Goal: Task Accomplishment & Management: Manage account settings

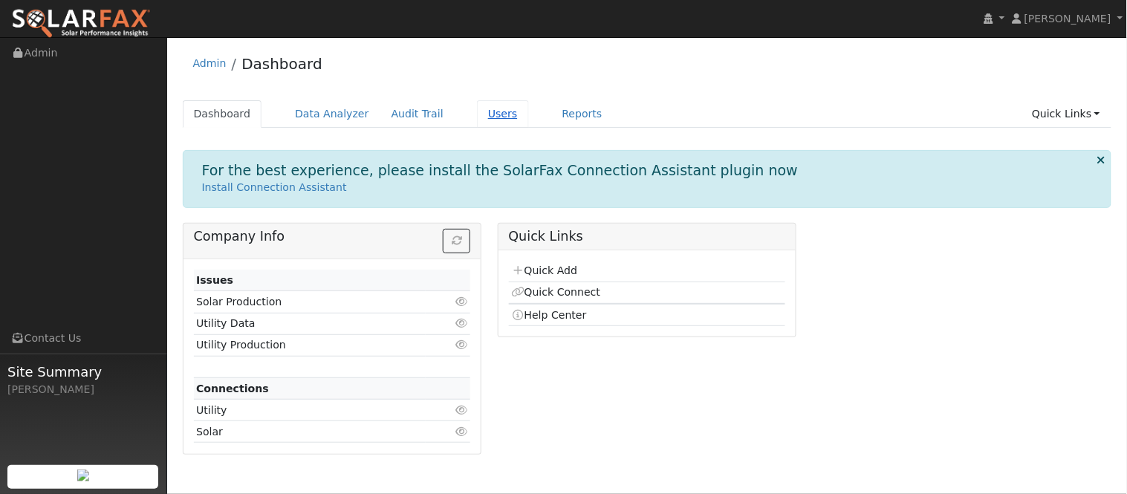
click at [477, 119] on link "Users" at bounding box center [503, 113] width 52 height 27
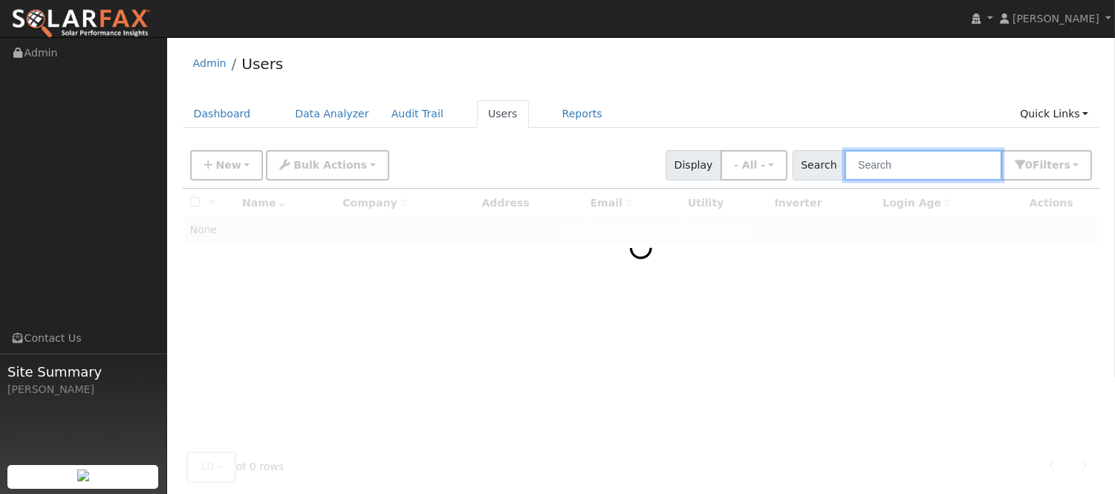
click at [917, 169] on input "text" at bounding box center [924, 165] width 158 height 30
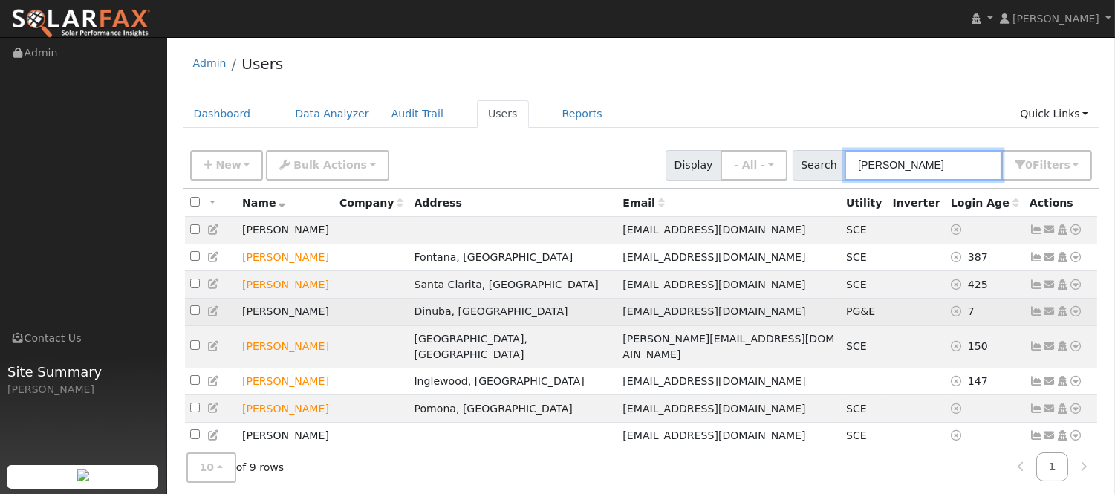
type input "[PERSON_NAME]"
click at [1036, 317] on icon at bounding box center [1036, 311] width 13 height 10
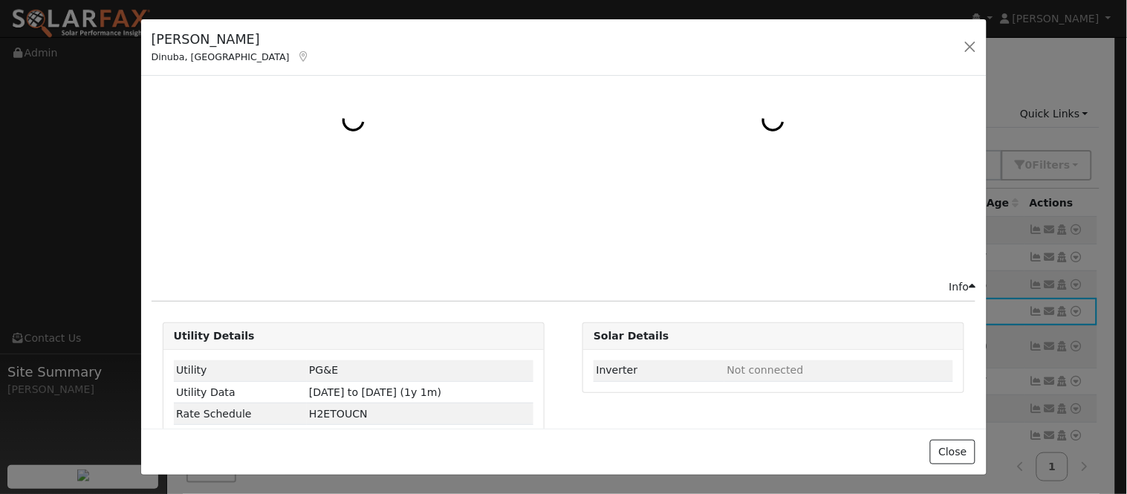
click at [297, 58] on icon at bounding box center [303, 56] width 13 height 10
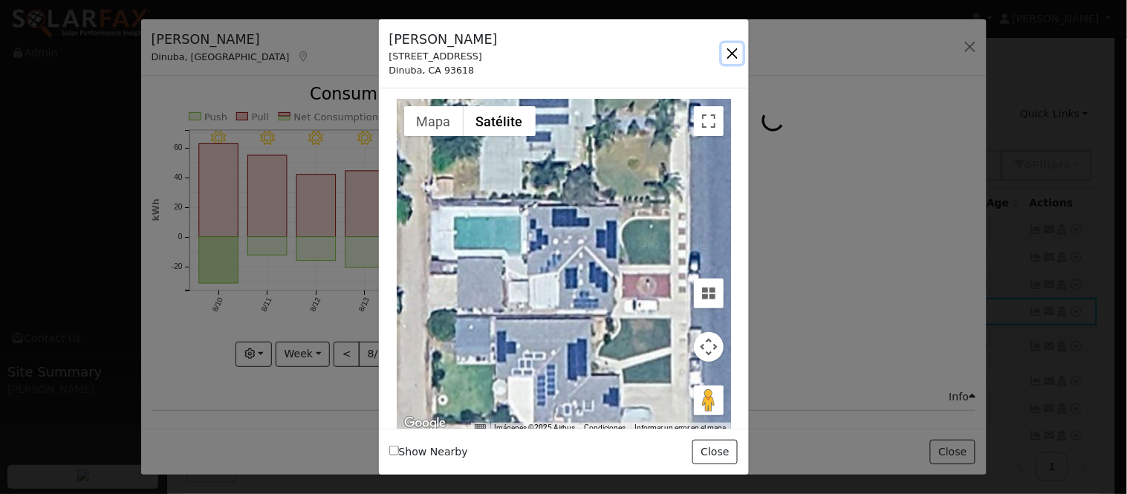
click at [728, 51] on button "button" at bounding box center [732, 53] width 21 height 21
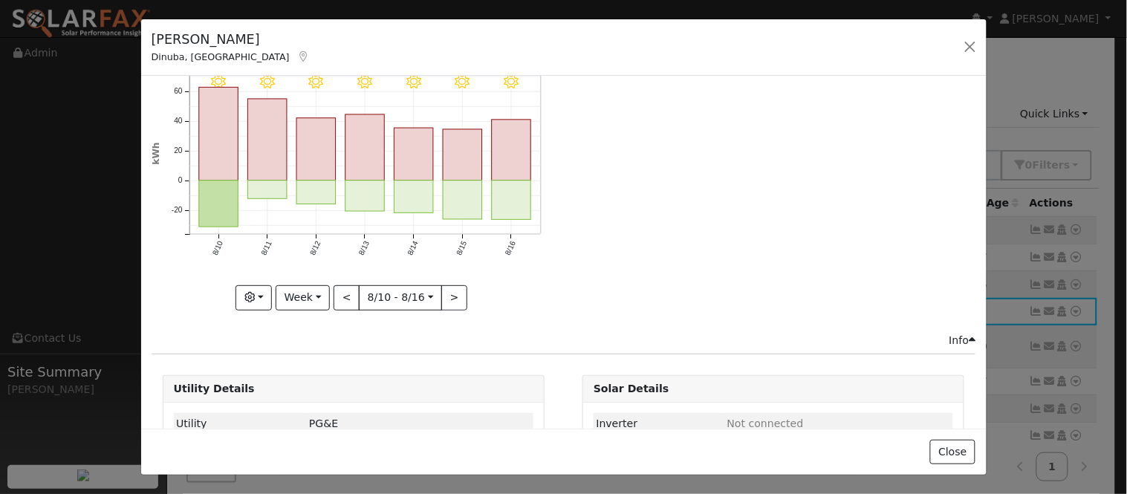
scroll to position [134, 0]
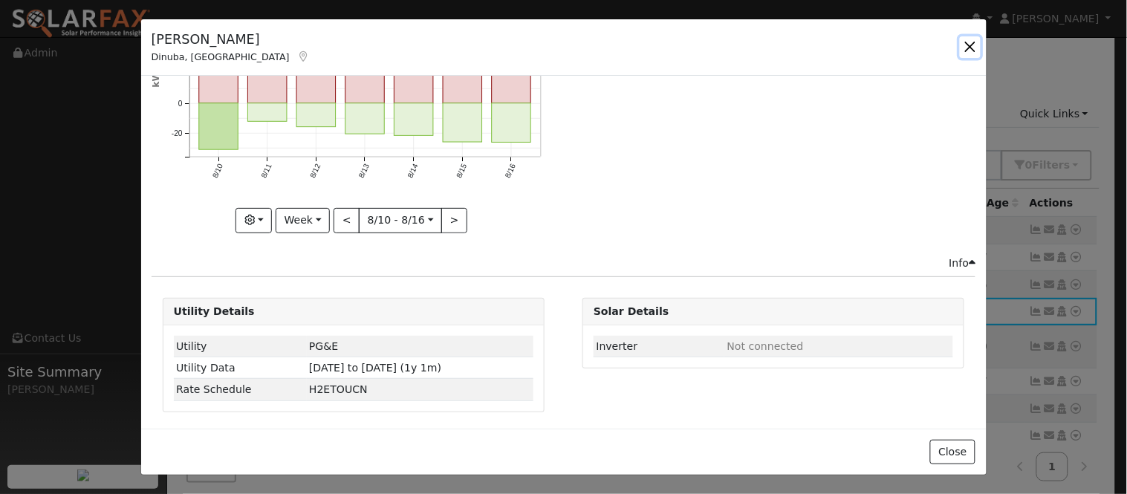
click at [962, 48] on button "button" at bounding box center [970, 46] width 21 height 21
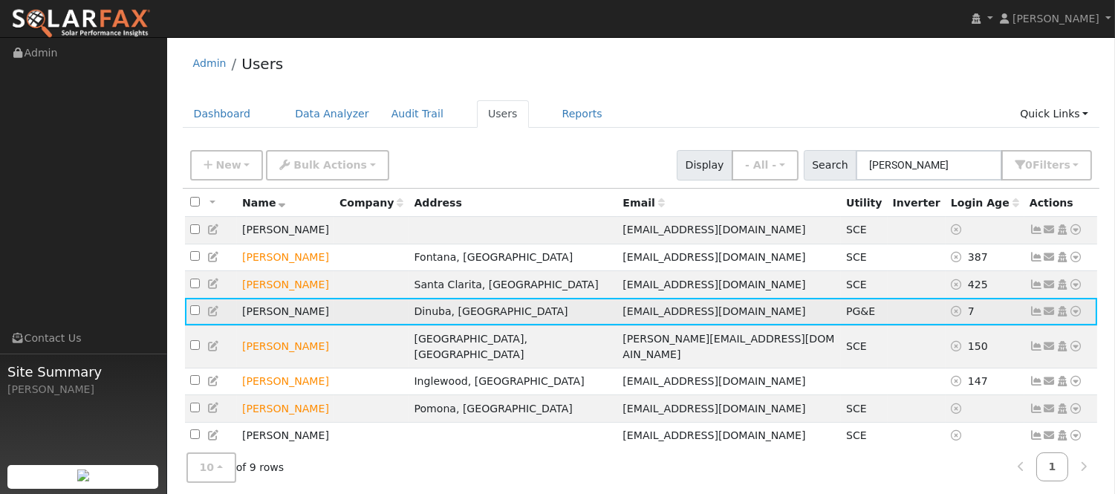
click at [1077, 317] on icon at bounding box center [1076, 311] width 13 height 10
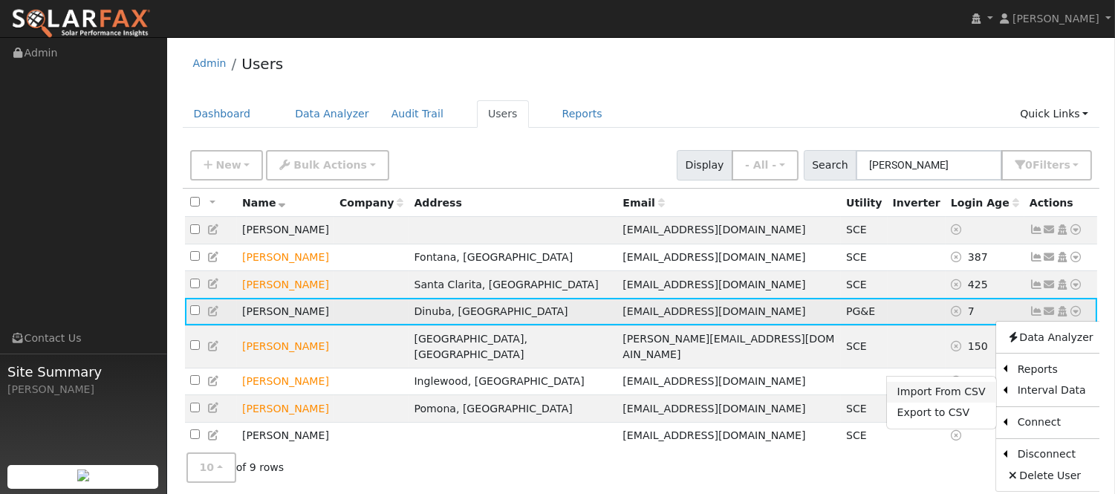
click at [941, 398] on link "Import From CSV" at bounding box center [941, 392] width 109 height 21
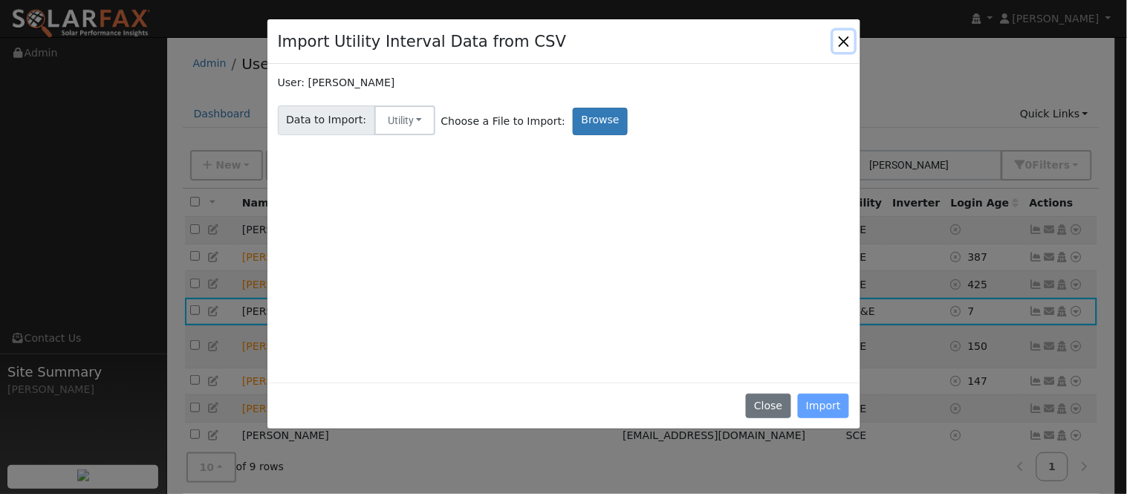
click at [852, 42] on button "Close" at bounding box center [844, 40] width 21 height 21
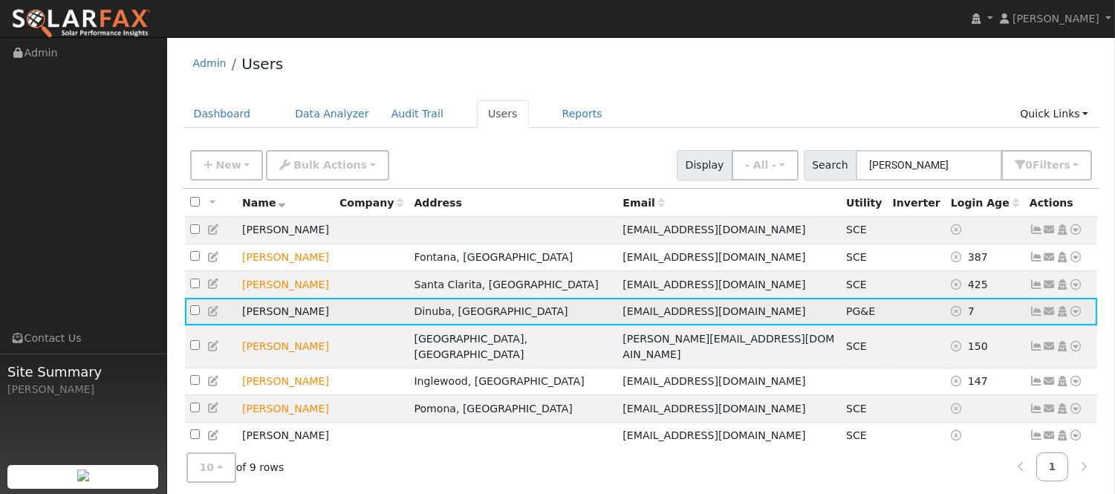
click at [1034, 317] on icon at bounding box center [1036, 311] width 13 height 10
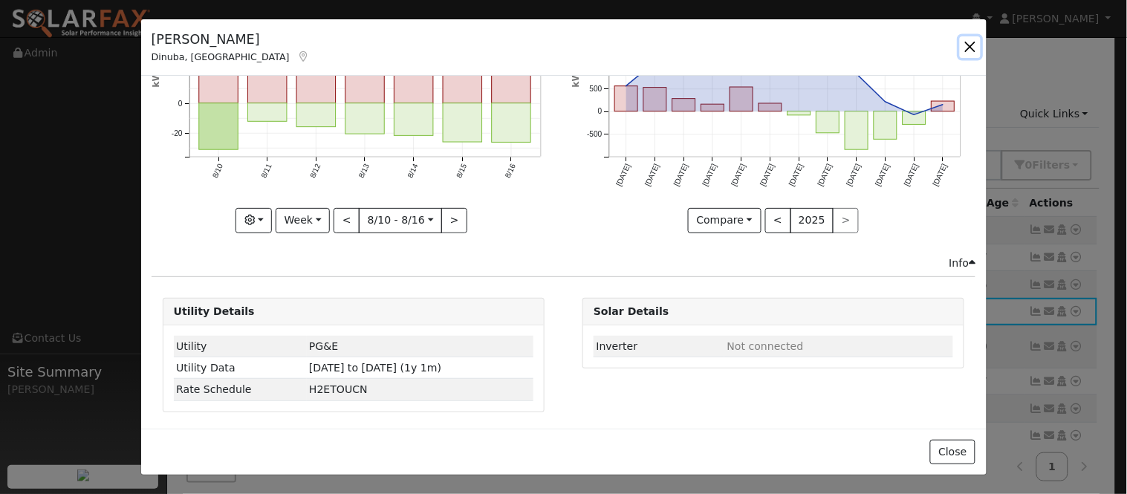
click at [970, 42] on button "button" at bounding box center [970, 46] width 21 height 21
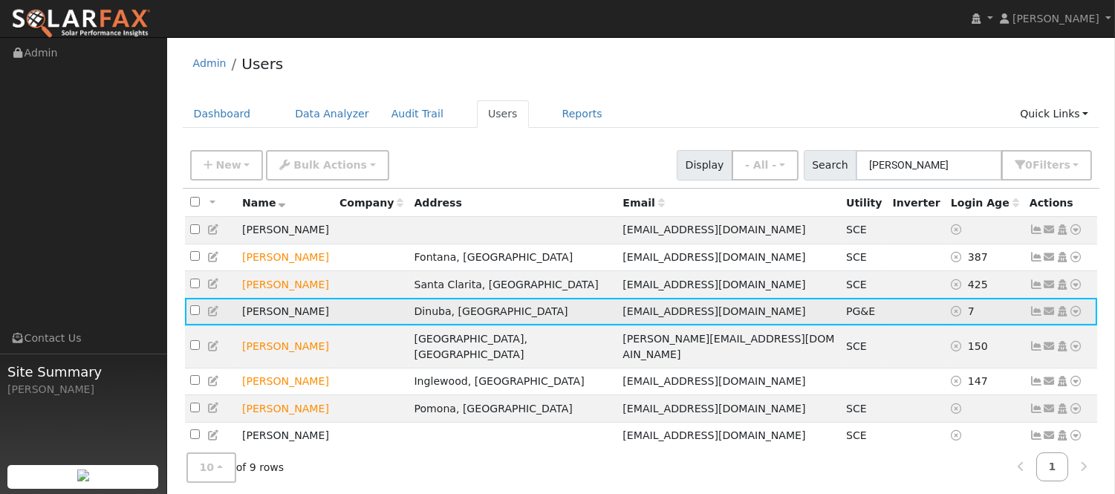
click at [1077, 316] on icon at bounding box center [1076, 311] width 13 height 10
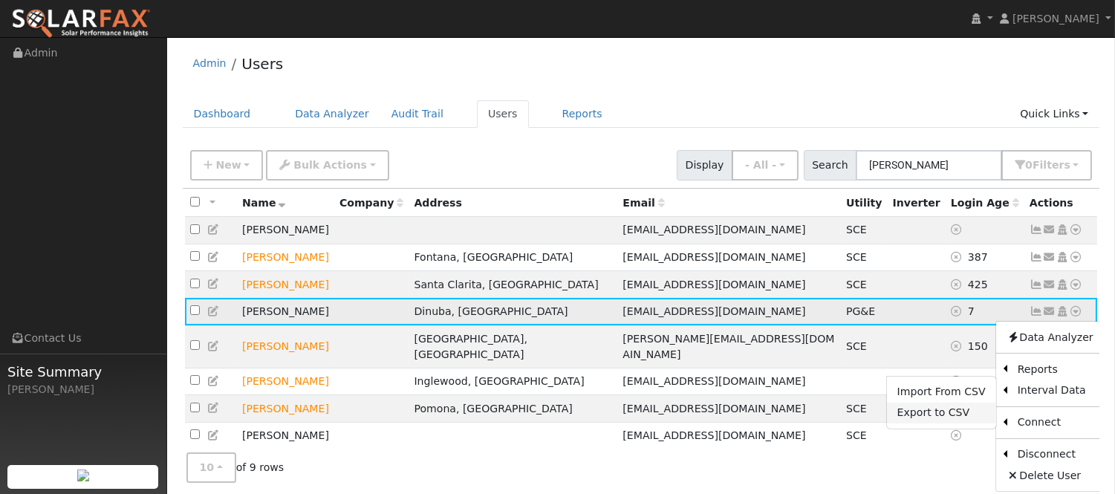
click at [933, 420] on link "Export to CSV" at bounding box center [941, 413] width 109 height 21
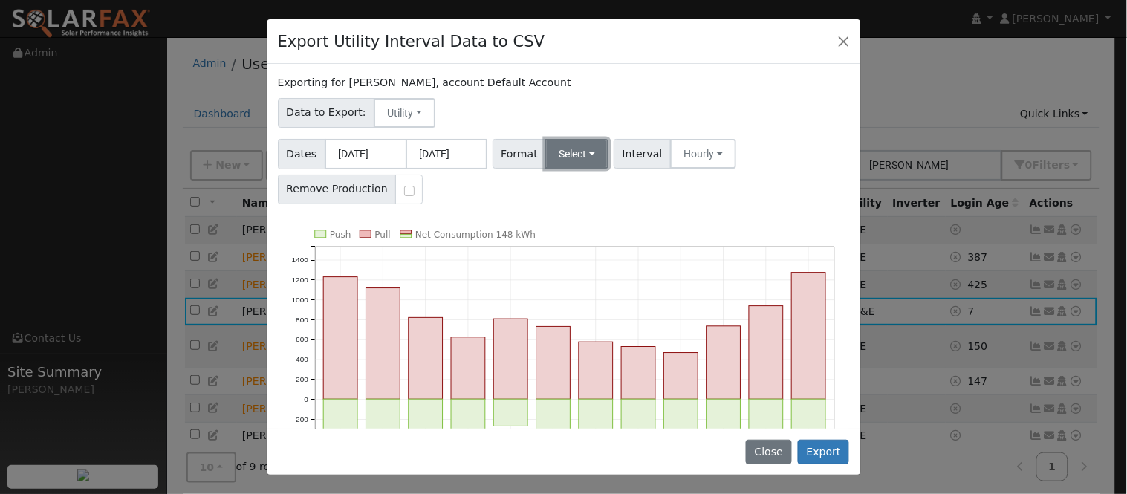
click at [589, 146] on button "Select" at bounding box center [576, 154] width 63 height 30
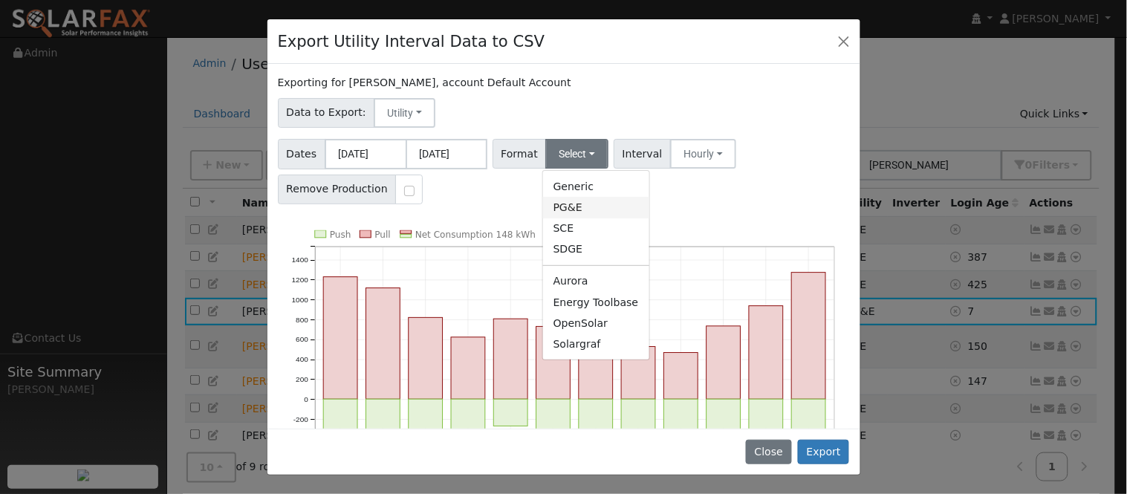
click at [596, 210] on link "PG&E" at bounding box center [596, 207] width 106 height 21
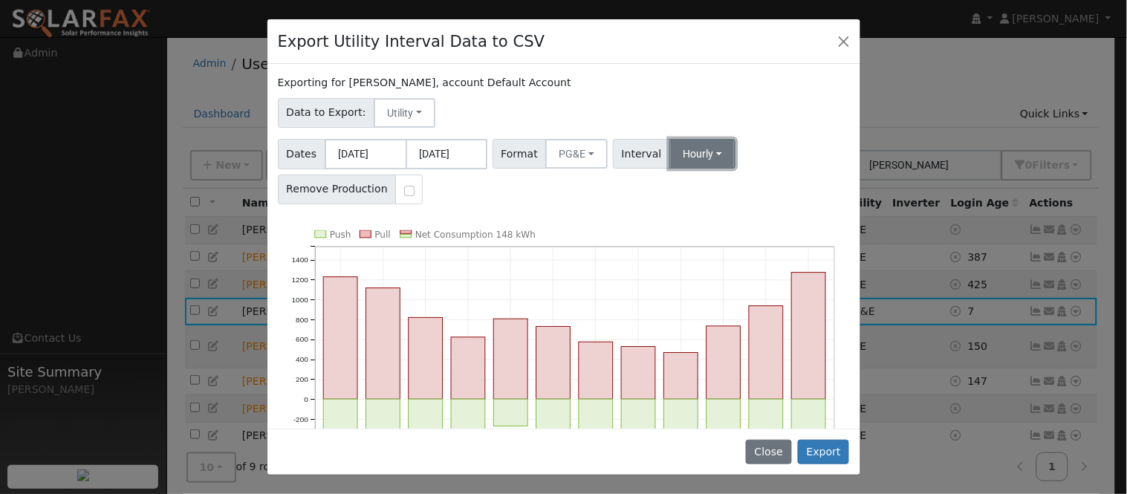
click at [672, 147] on button "Hourly" at bounding box center [703, 154] width 66 height 30
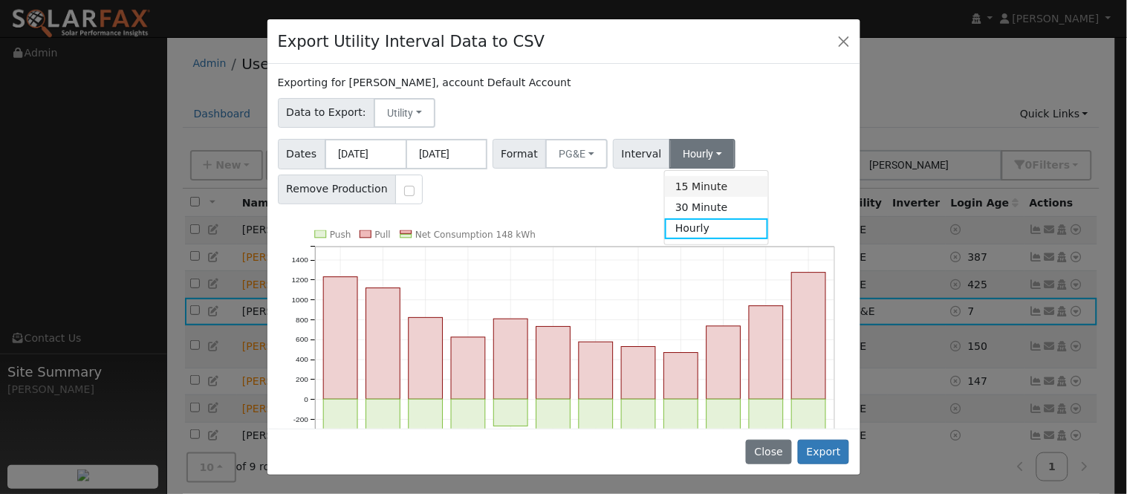
click at [736, 184] on link "15 Minute" at bounding box center [716, 186] width 103 height 21
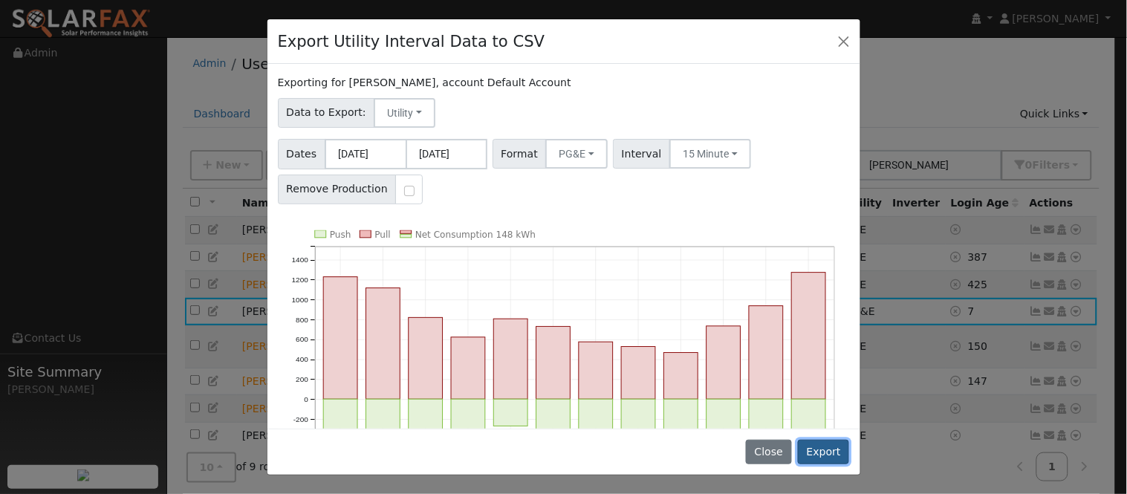
click at [836, 456] on button "Export" at bounding box center [823, 452] width 51 height 25
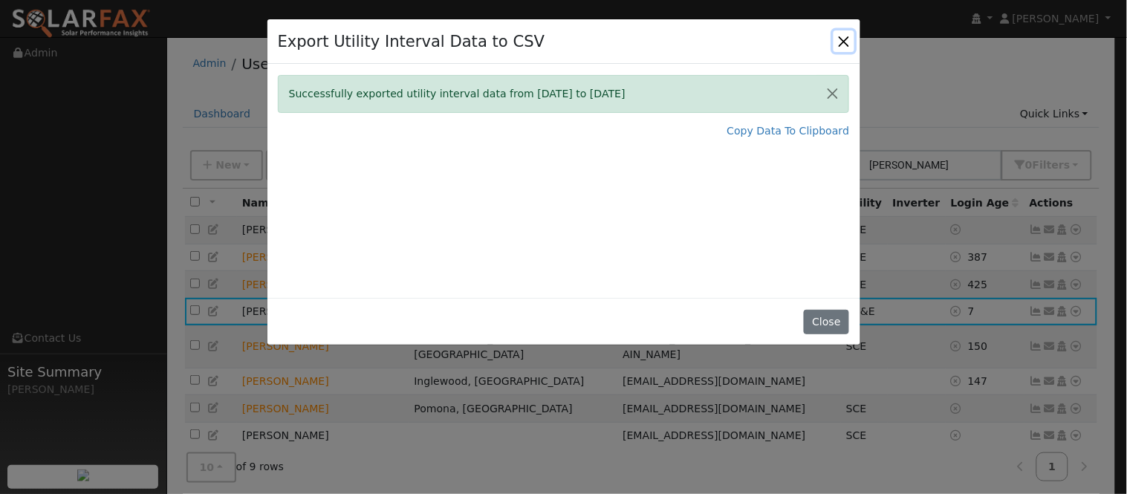
click at [843, 38] on button "Close" at bounding box center [844, 40] width 21 height 21
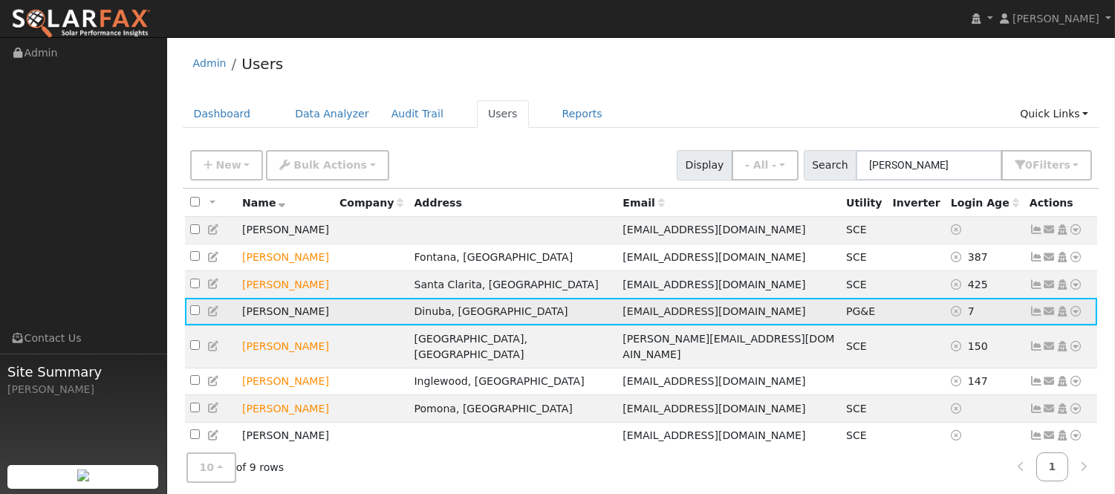
click at [1037, 317] on icon at bounding box center [1036, 311] width 13 height 10
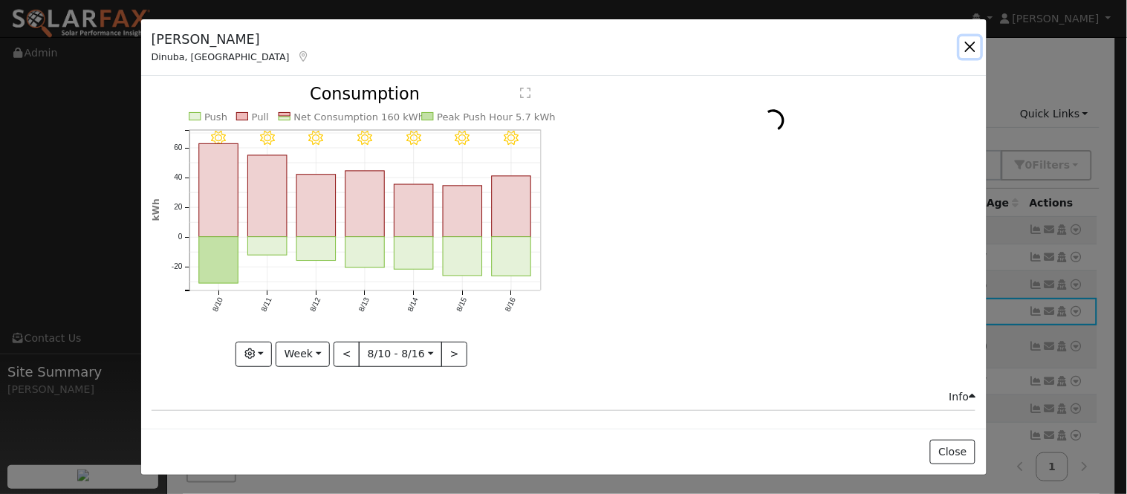
click at [975, 50] on button "button" at bounding box center [970, 46] width 21 height 21
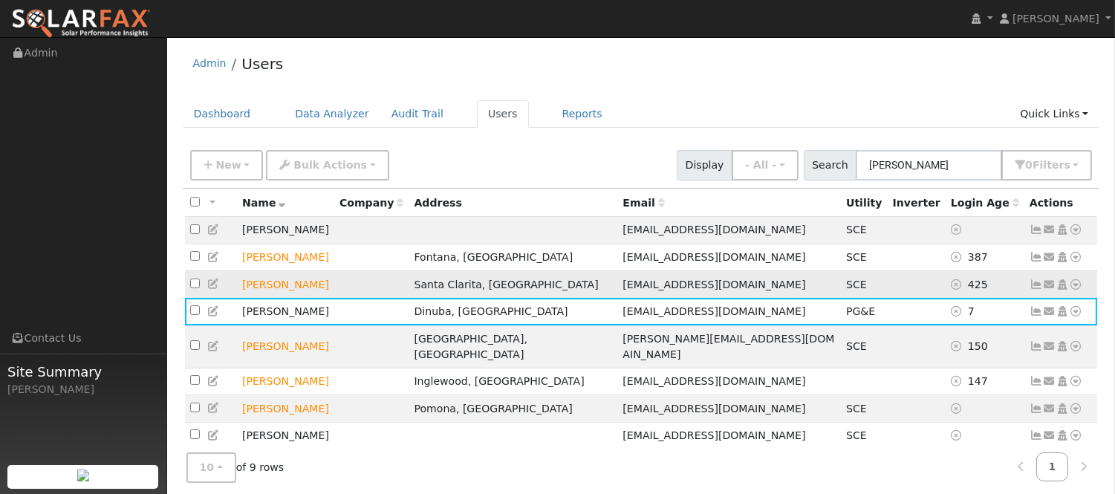
click at [1037, 296] on td "Send Email... Copy a Link Reset Password Open Access Data Analyzer Reports Scen…" at bounding box center [1062, 284] width 74 height 27
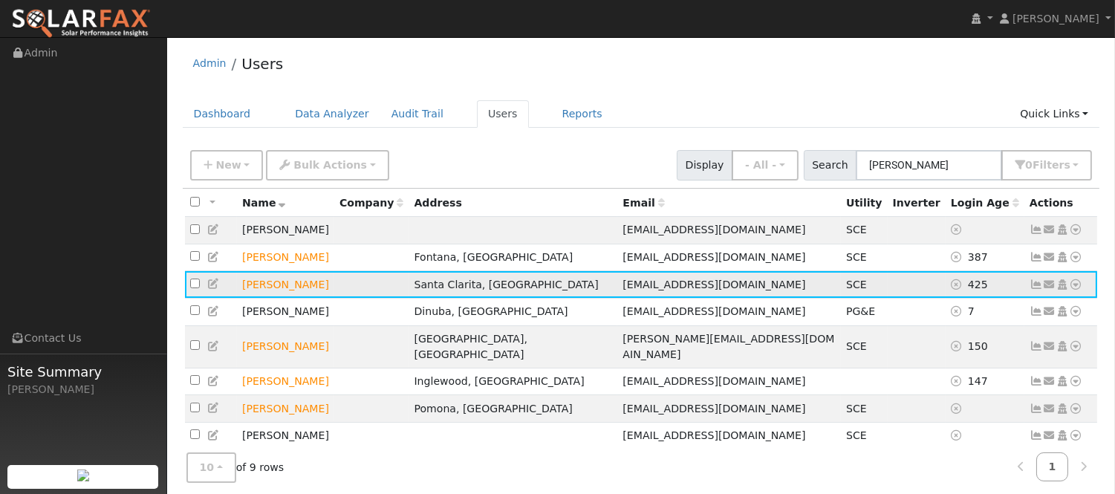
click at [1039, 285] on icon at bounding box center [1036, 284] width 13 height 10
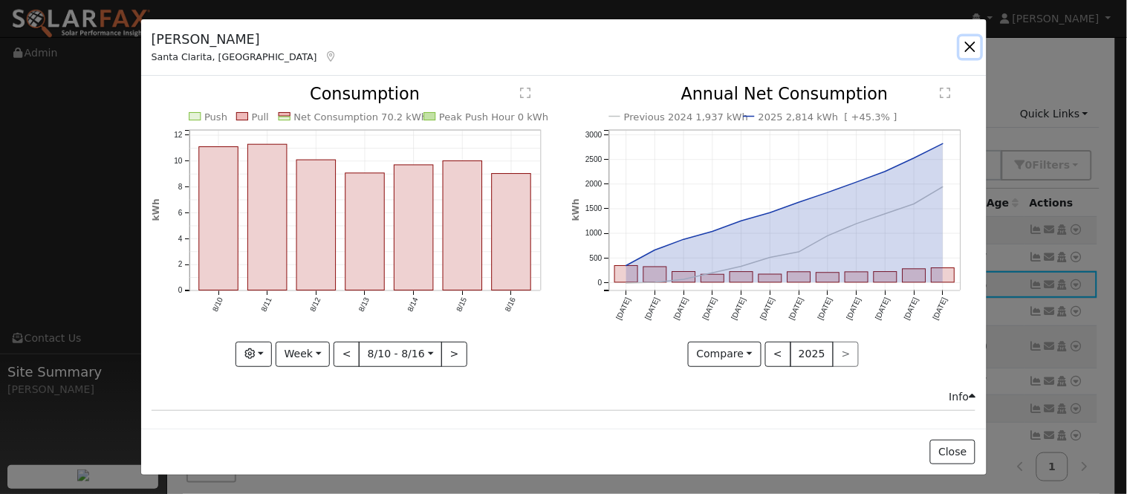
click at [969, 42] on button "button" at bounding box center [970, 46] width 21 height 21
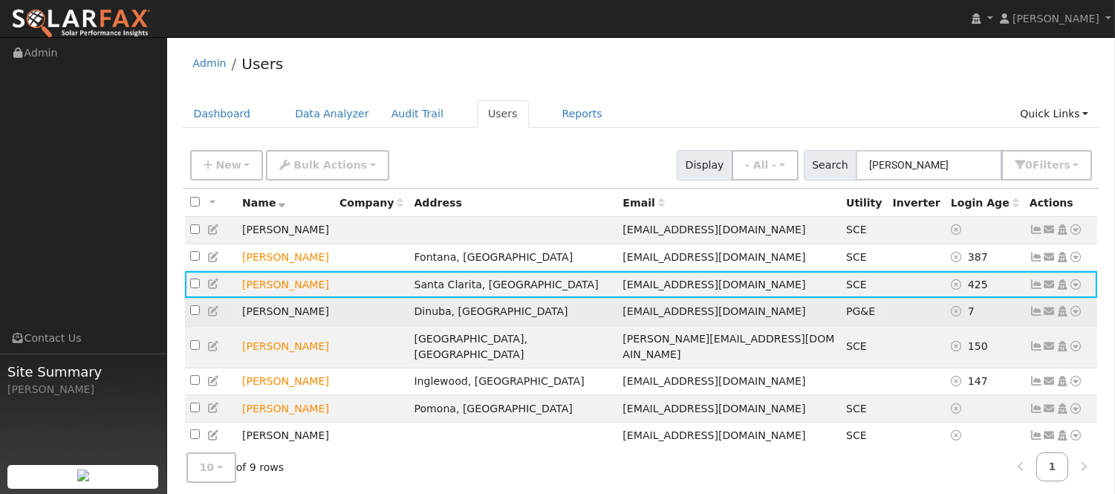
click at [1034, 317] on icon at bounding box center [1036, 311] width 13 height 10
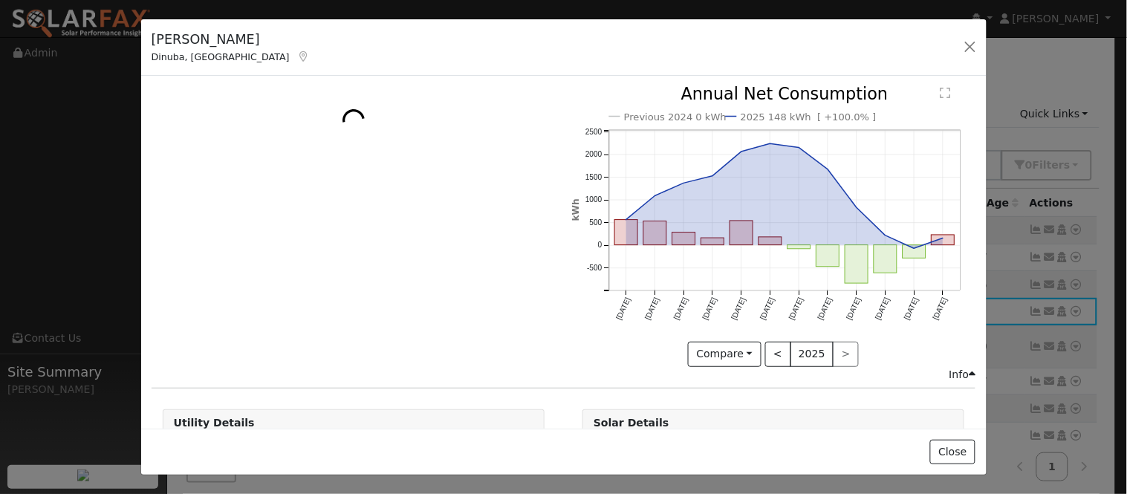
click at [297, 56] on icon at bounding box center [303, 56] width 13 height 10
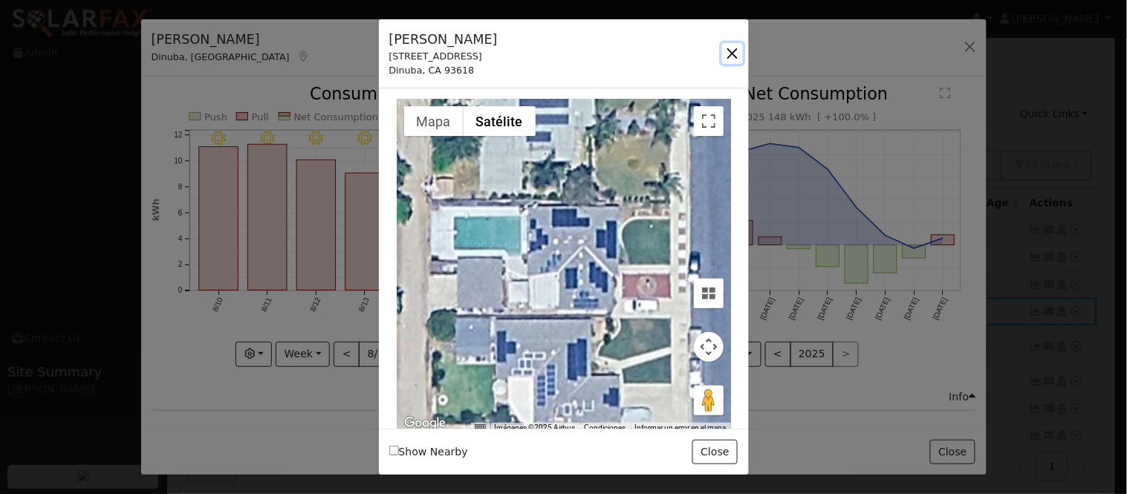
click at [732, 56] on button "button" at bounding box center [732, 53] width 21 height 21
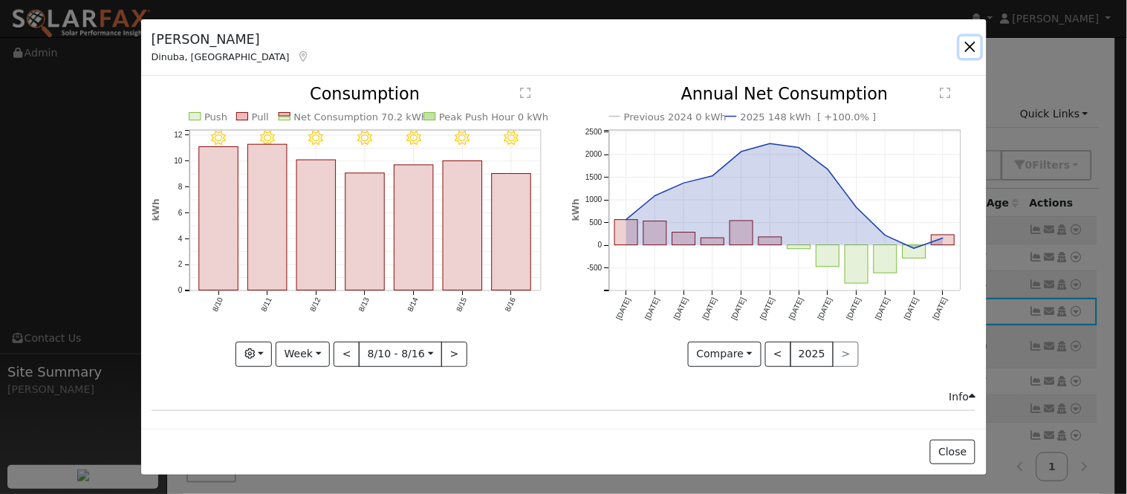
click at [962, 47] on button "button" at bounding box center [970, 46] width 21 height 21
